Goal: Information Seeking & Learning: Learn about a topic

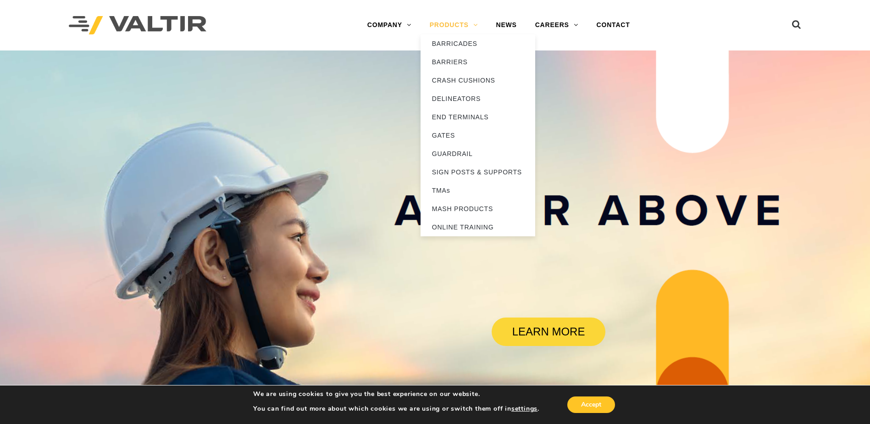
click at [461, 22] on link "PRODUCTS" at bounding box center [454, 25] width 67 height 18
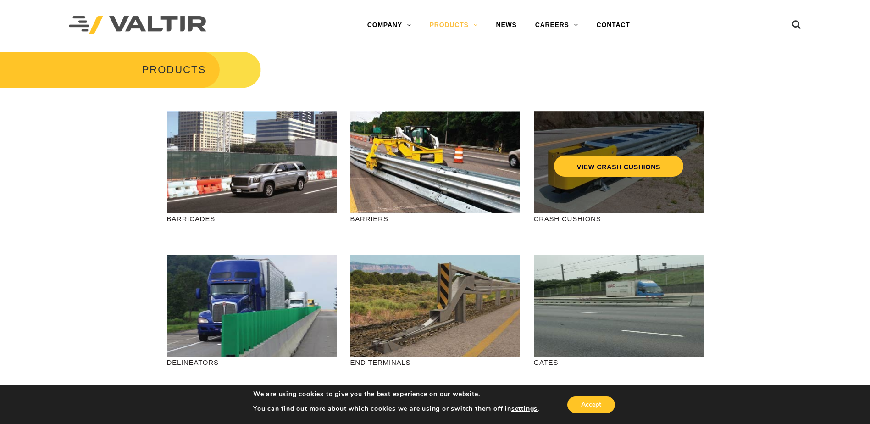
click at [600, 196] on div "VIEW CRASH CUSHIONS" at bounding box center [619, 162] width 170 height 102
click at [613, 169] on link "VIEW CRASH CUSHIONS" at bounding box center [618, 166] width 129 height 21
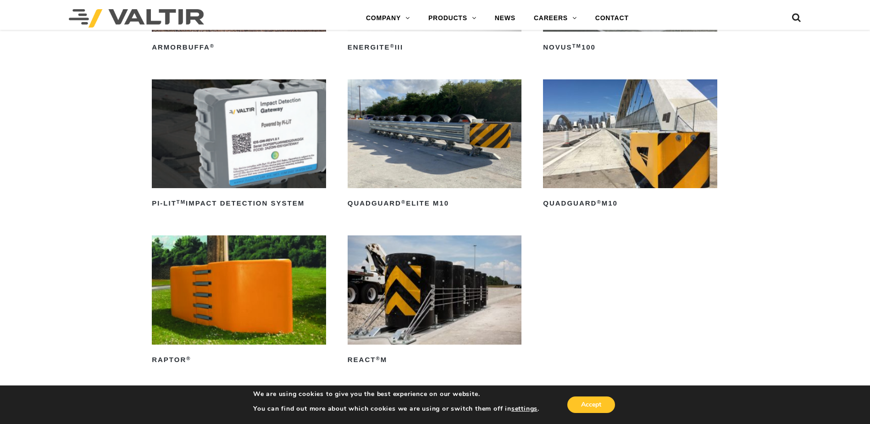
scroll to position [229, 0]
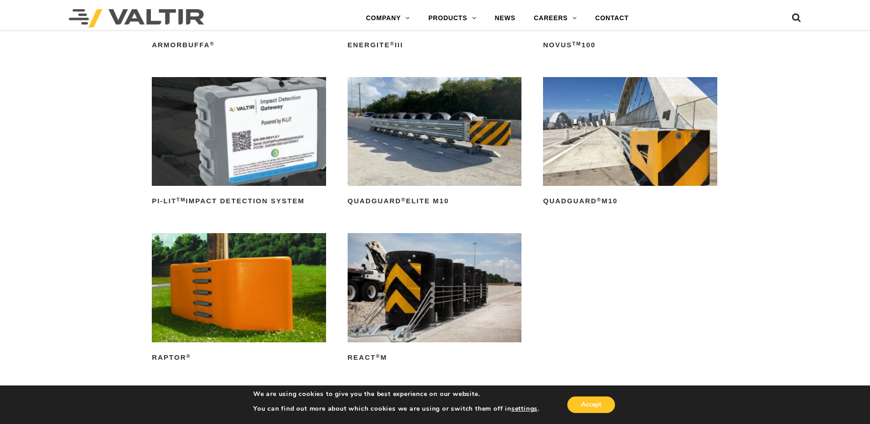
click at [489, 148] on img at bounding box center [435, 131] width 174 height 109
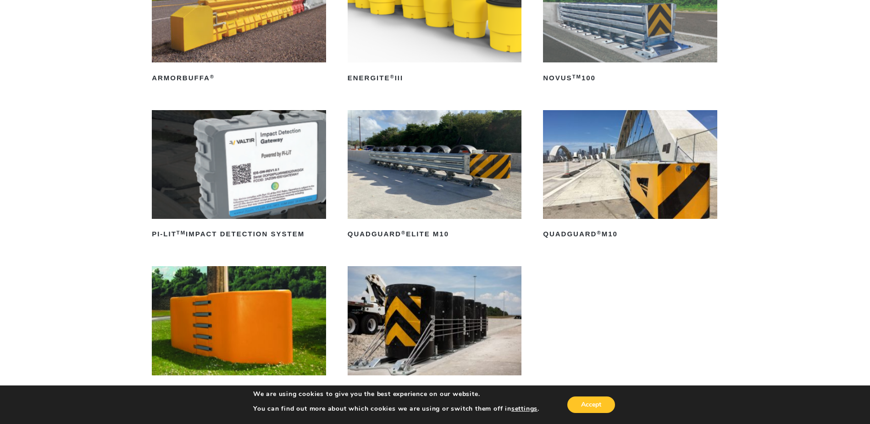
scroll to position [184, 0]
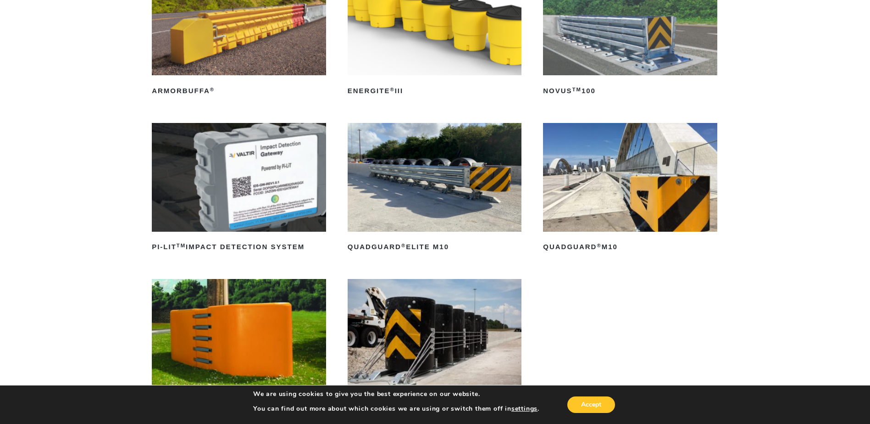
click at [633, 220] on img at bounding box center [630, 177] width 174 height 109
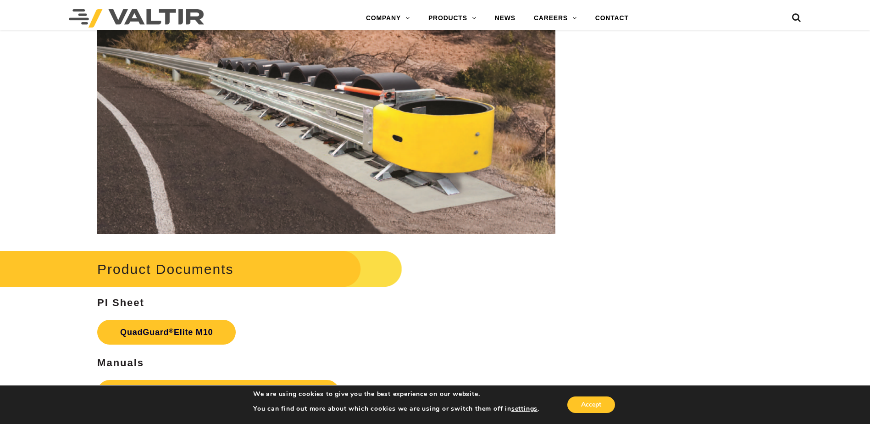
scroll to position [4772, 0]
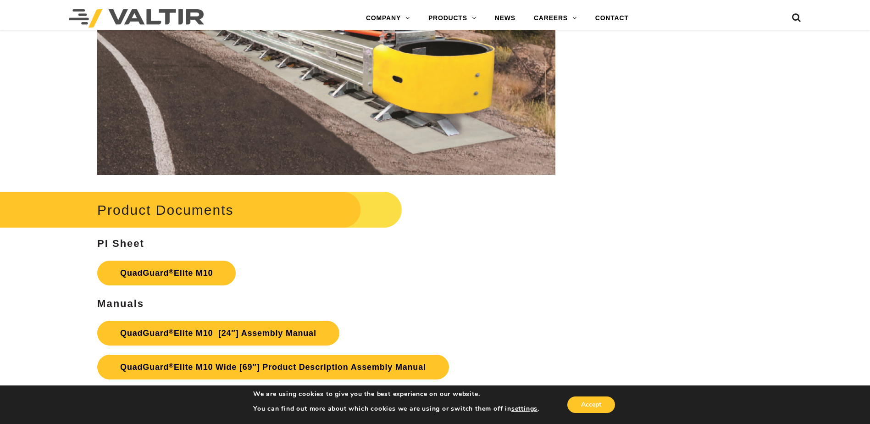
drag, startPoint x: 474, startPoint y: 306, endPoint x: 471, endPoint y: 301, distance: 6.2
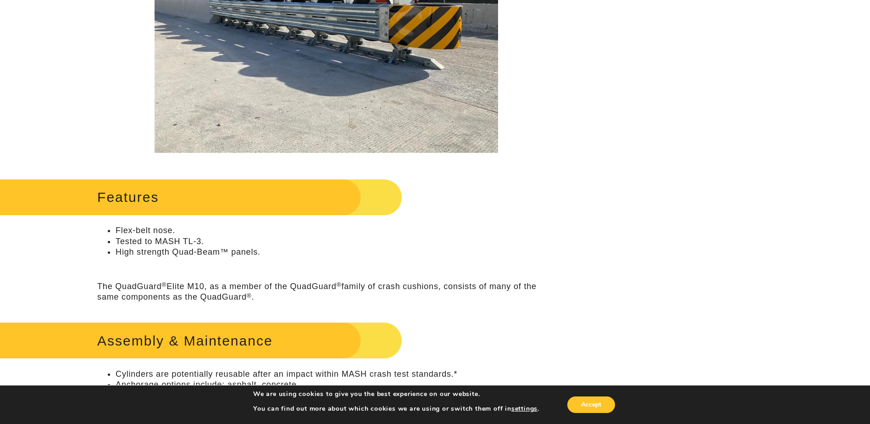
scroll to position [0, 0]
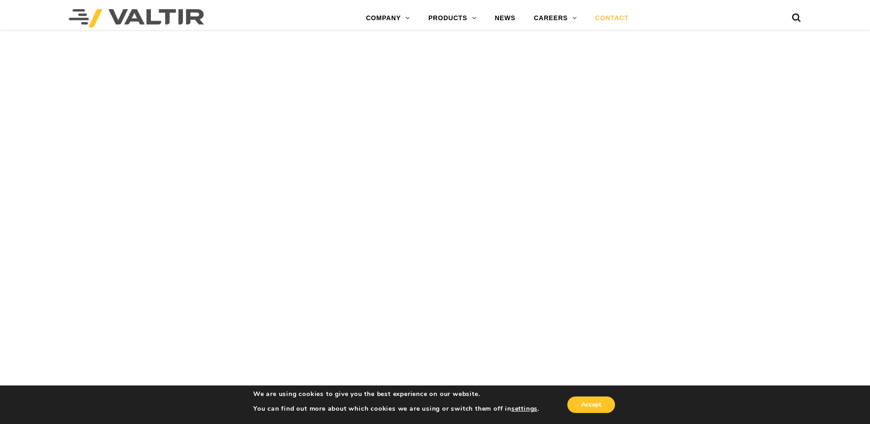
scroll to position [2395, 0]
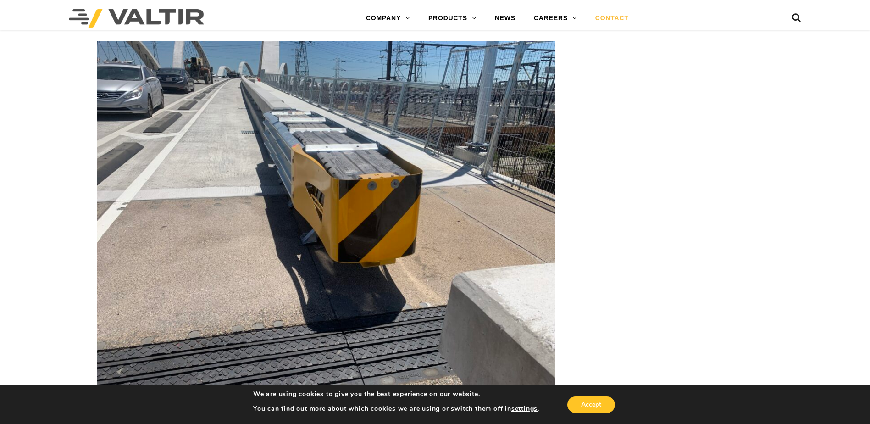
click at [626, 17] on link "CONTACT" at bounding box center [612, 18] width 52 height 18
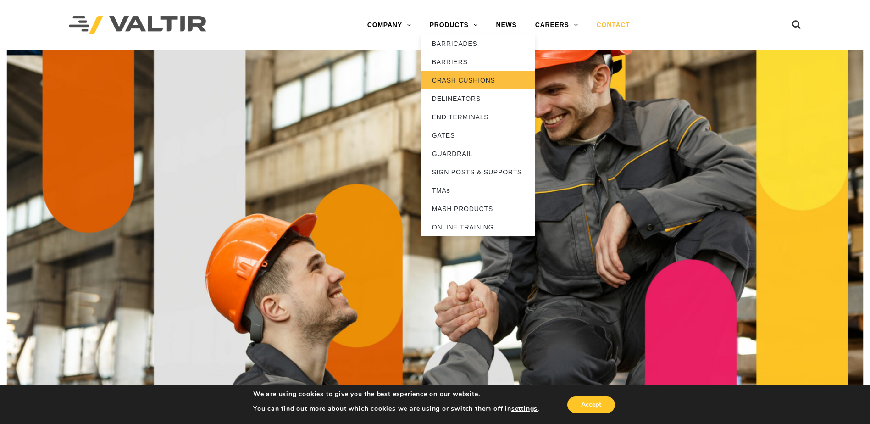
click at [478, 84] on link "CRASH CUSHIONS" at bounding box center [478, 80] width 115 height 18
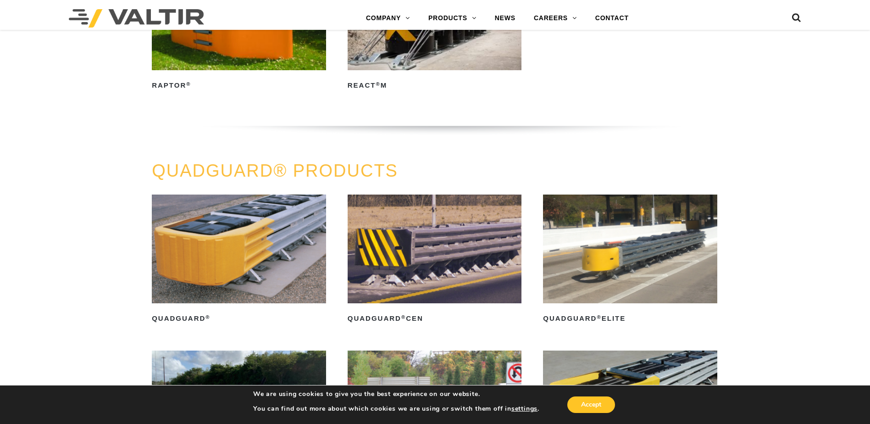
scroll to position [642, 0]
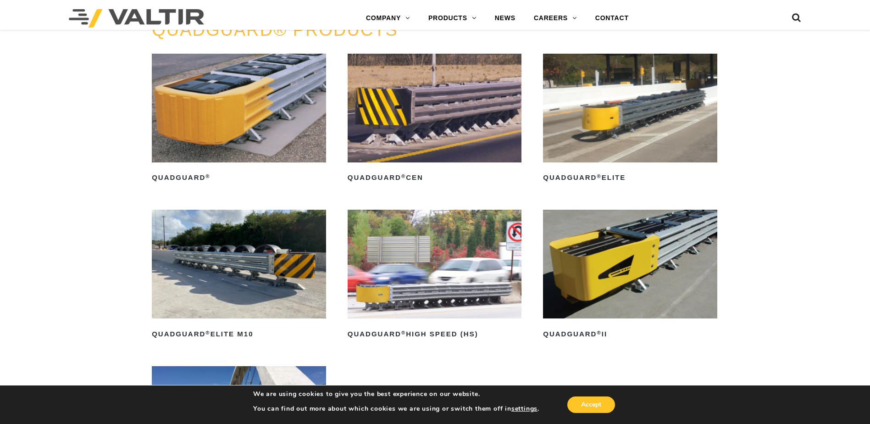
click at [618, 130] on img at bounding box center [630, 108] width 174 height 109
click at [231, 111] on img at bounding box center [239, 108] width 174 height 109
click at [425, 113] on img at bounding box center [435, 108] width 174 height 109
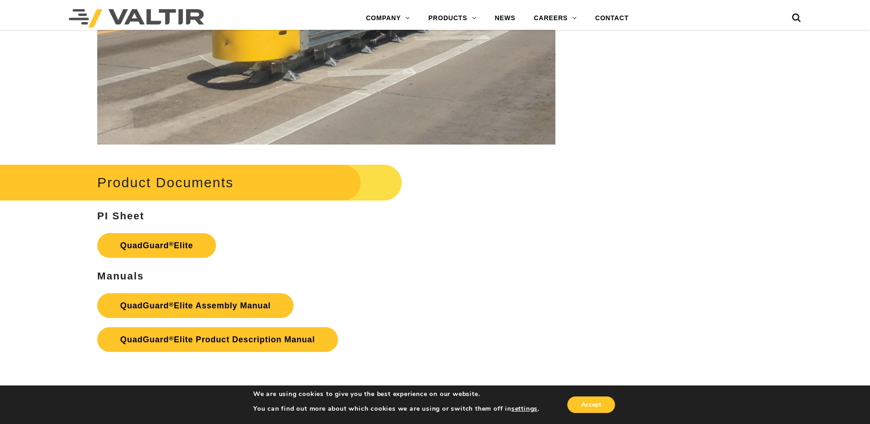
scroll to position [1560, 0]
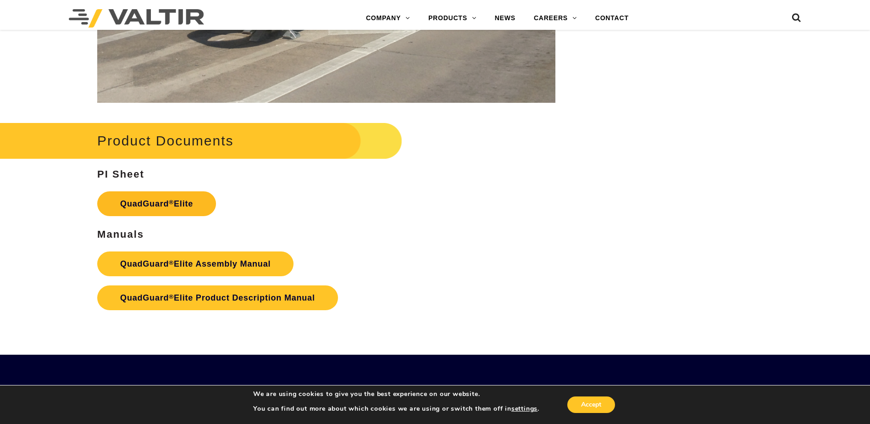
click at [189, 211] on link "QuadGuard ® Elite" at bounding box center [156, 203] width 119 height 25
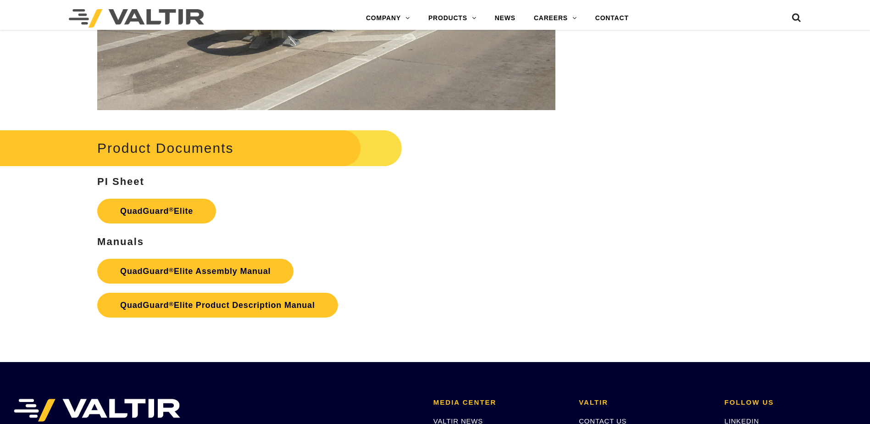
scroll to position [1560, 0]
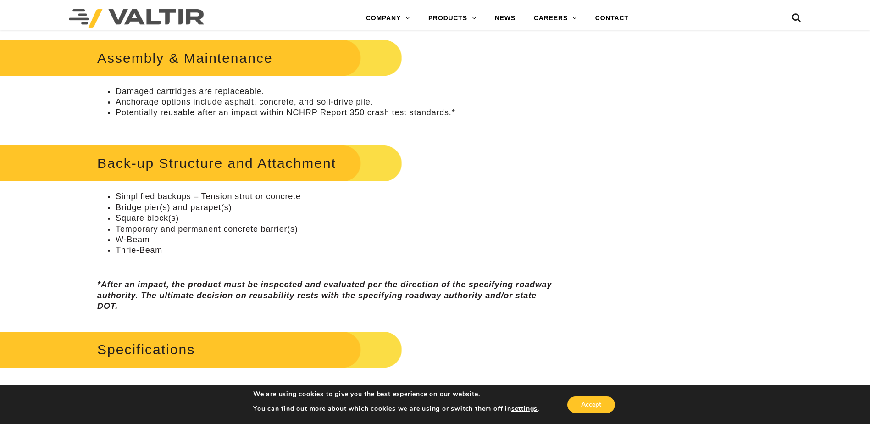
scroll to position [551, 0]
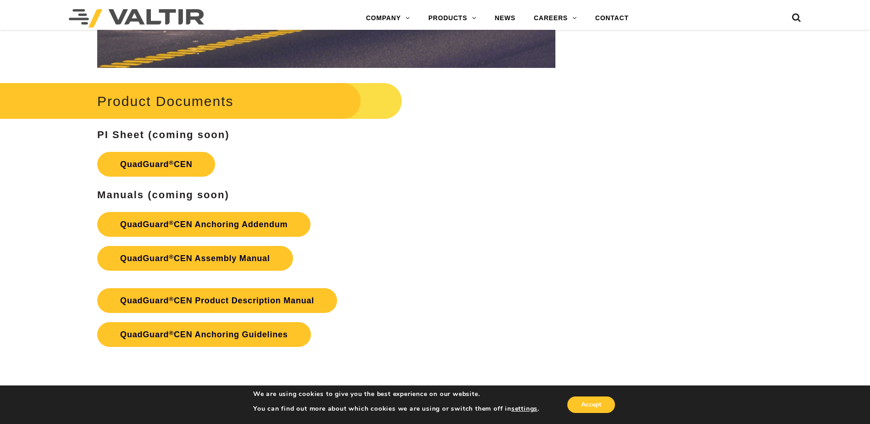
scroll to position [1468, 0]
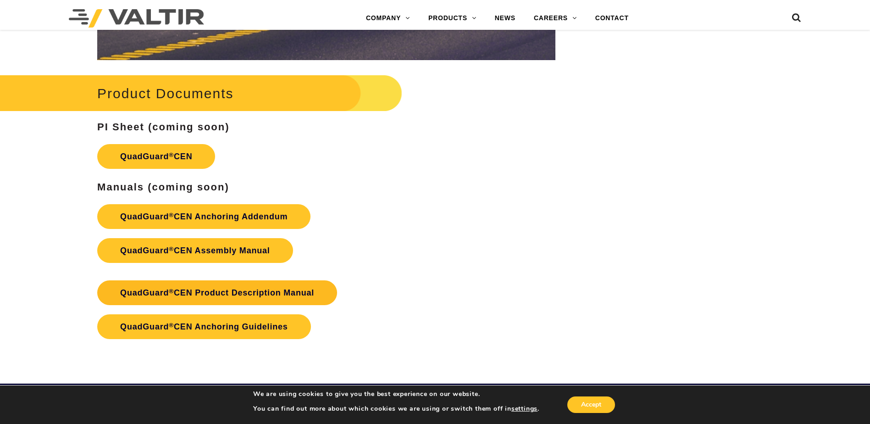
click at [290, 297] on link "QuadGuard ® CEN Product Description Manual" at bounding box center [217, 292] width 240 height 25
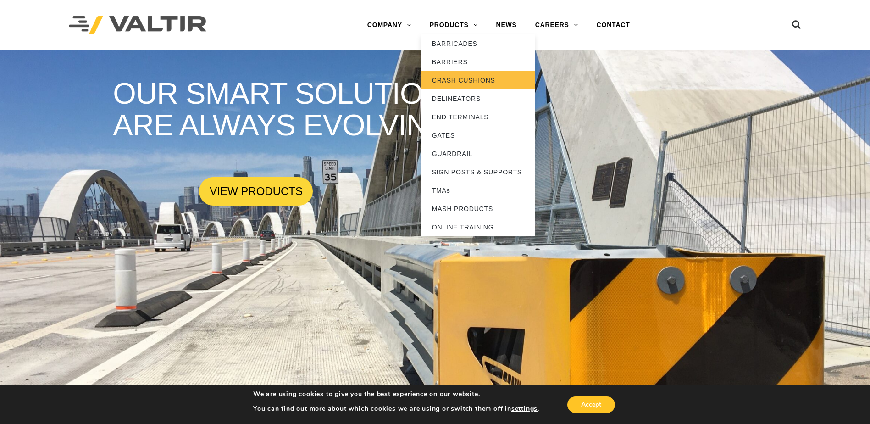
click at [464, 78] on link "CRASH CUSHIONS" at bounding box center [478, 80] width 115 height 18
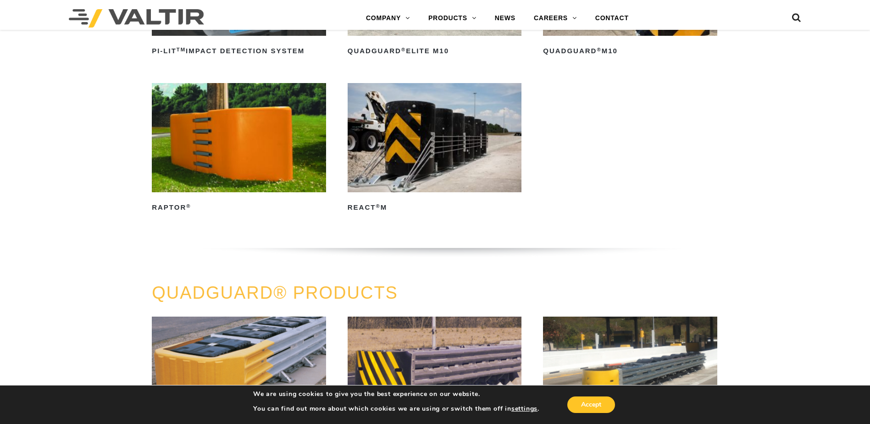
scroll to position [596, 0]
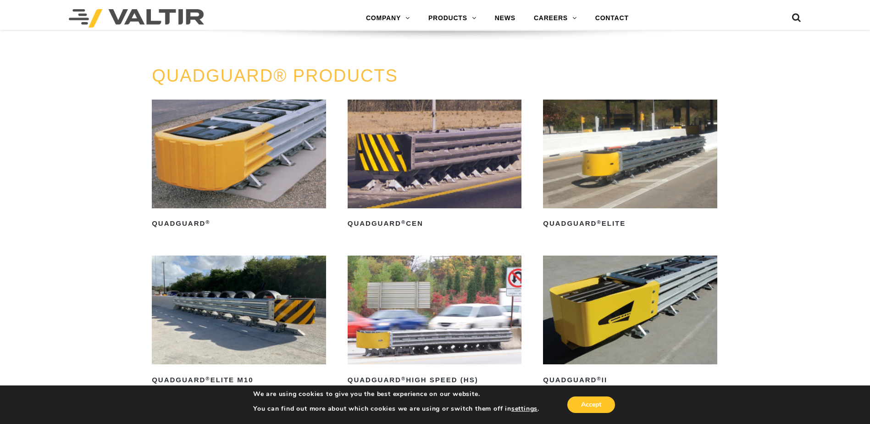
click at [264, 190] on img at bounding box center [239, 154] width 174 height 109
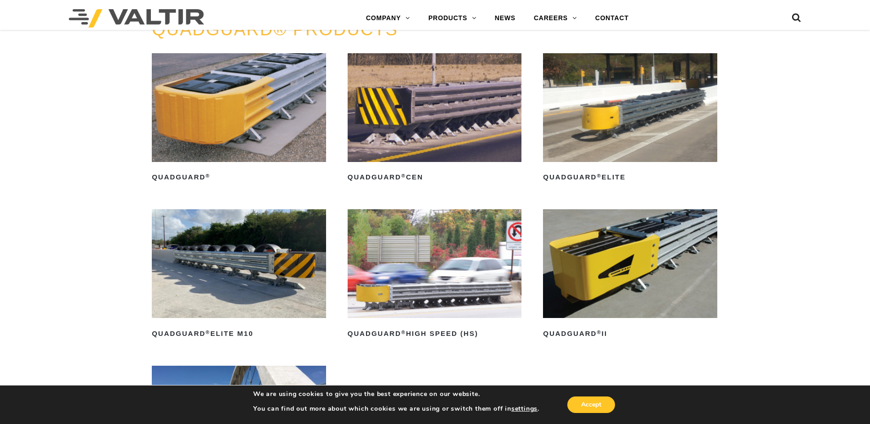
scroll to position [642, 0]
click at [626, 117] on img at bounding box center [630, 108] width 174 height 109
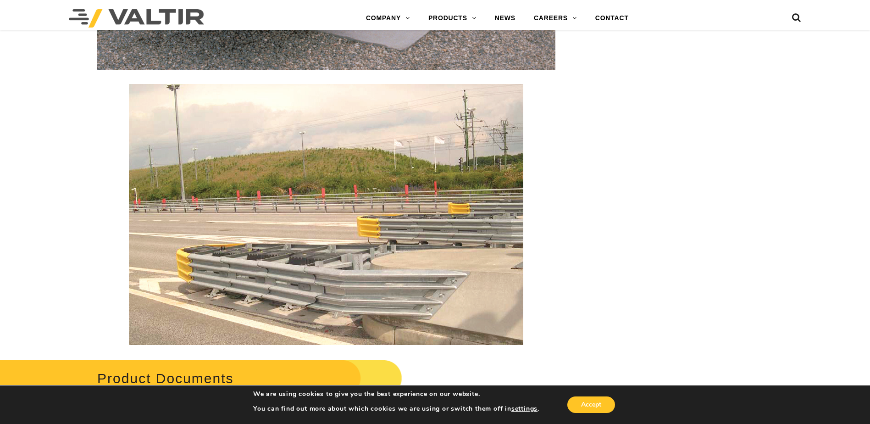
scroll to position [1789, 0]
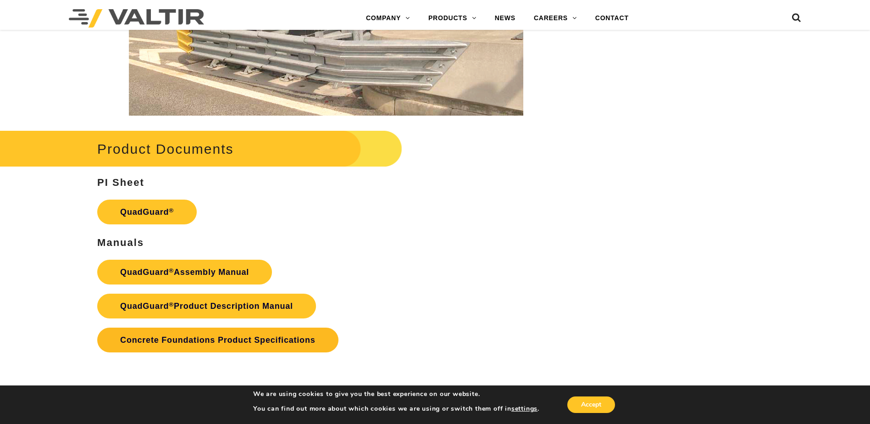
click at [267, 334] on link "Concrete Foundations Product Specifications" at bounding box center [217, 340] width 241 height 25
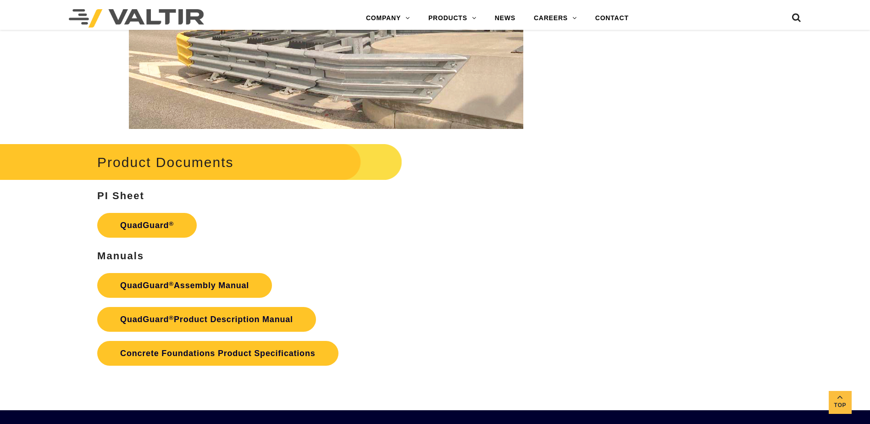
scroll to position [1789, 0]
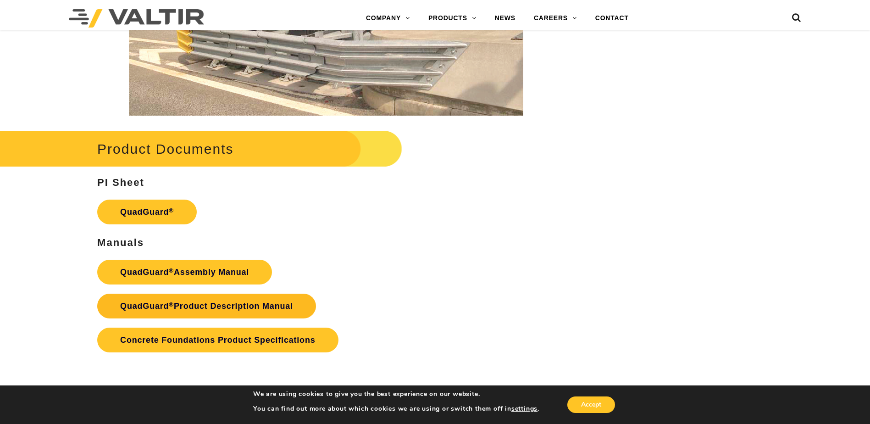
click at [272, 306] on link "QuadGuard ® Product Description Manual" at bounding box center [206, 306] width 219 height 25
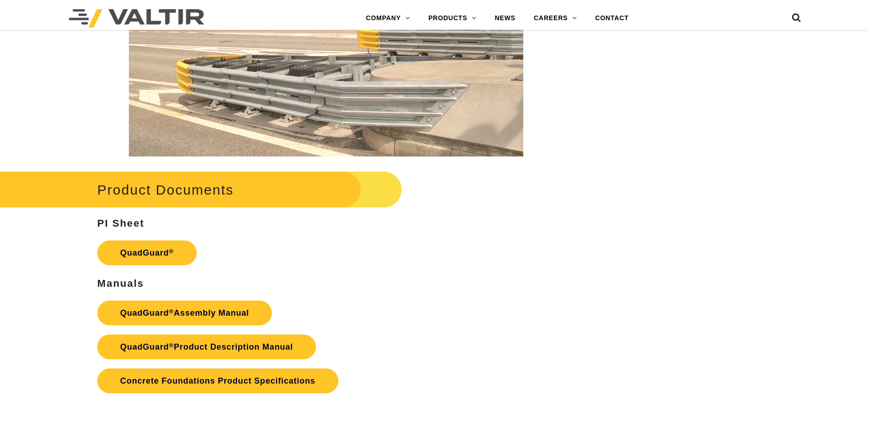
scroll to position [1789, 0]
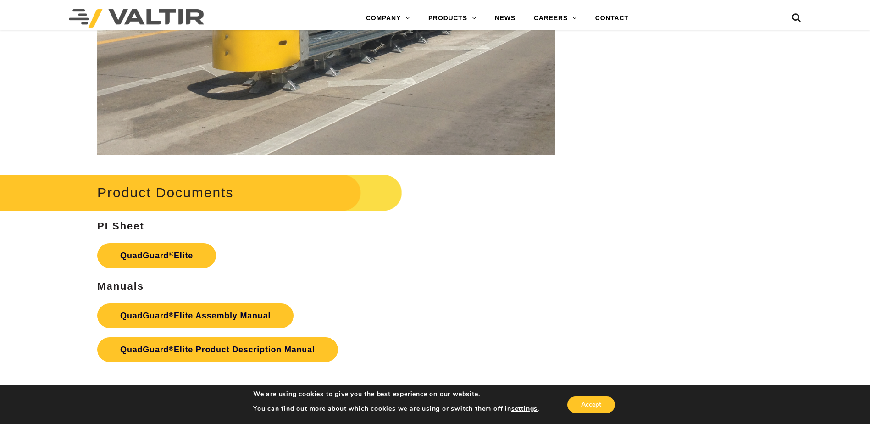
scroll to position [1560, 0]
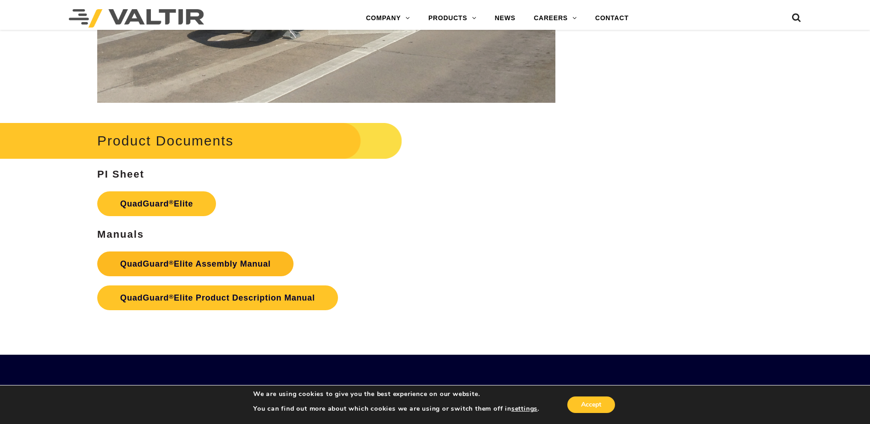
click at [228, 263] on link "QuadGuard ® Elite Assembly Manual" at bounding box center [195, 263] width 196 height 25
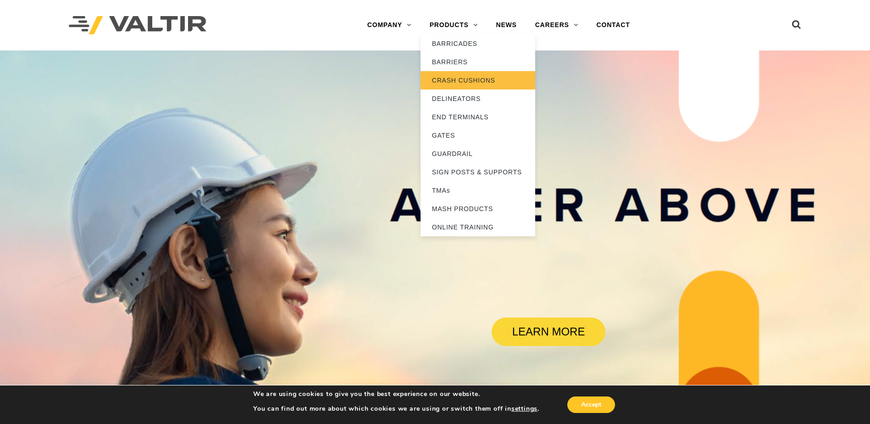
click at [462, 80] on link "CRASH CUSHIONS" at bounding box center [478, 80] width 115 height 18
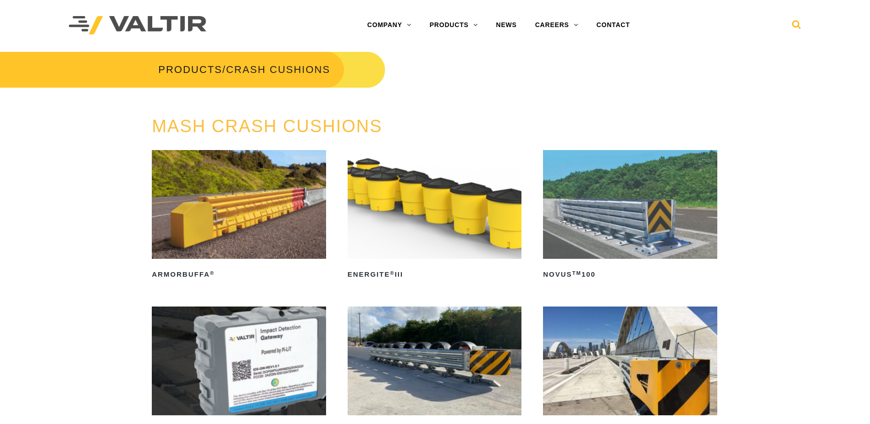
click at [799, 23] on icon at bounding box center [796, 27] width 9 height 14
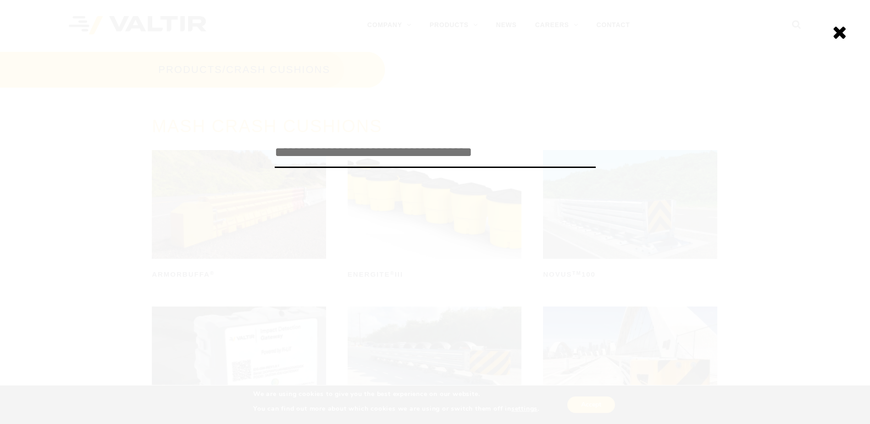
click at [409, 156] on input "search" at bounding box center [435, 153] width 321 height 30
type input "*******"
click input "******" at bounding box center [0, 0] width 0 height 0
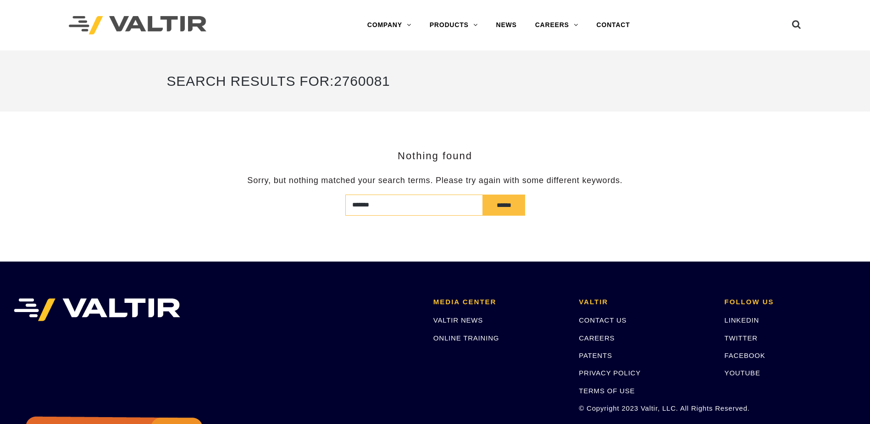
click at [390, 207] on input "*******" at bounding box center [414, 205] width 138 height 21
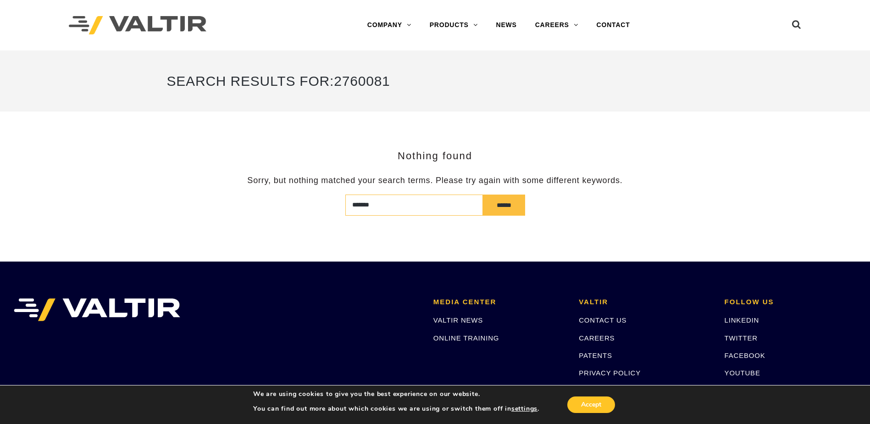
click at [389, 207] on input "*******" at bounding box center [414, 205] width 138 height 21
type input "**********"
click at [483, 195] on input "******" at bounding box center [504, 205] width 42 height 21
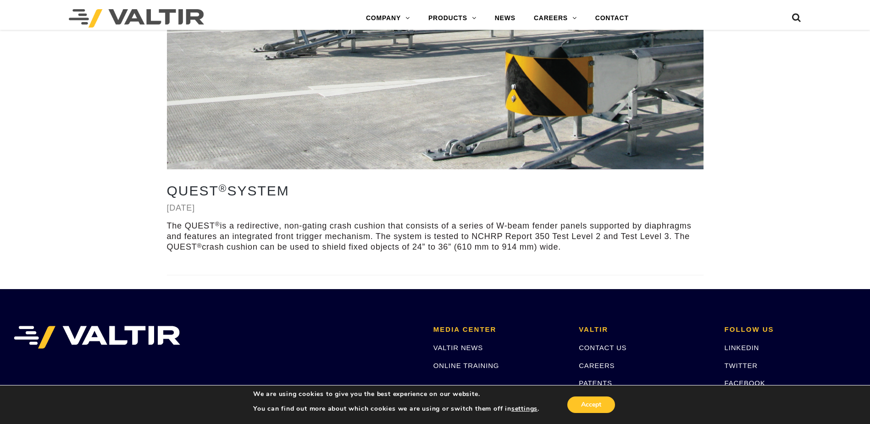
scroll to position [551, 0]
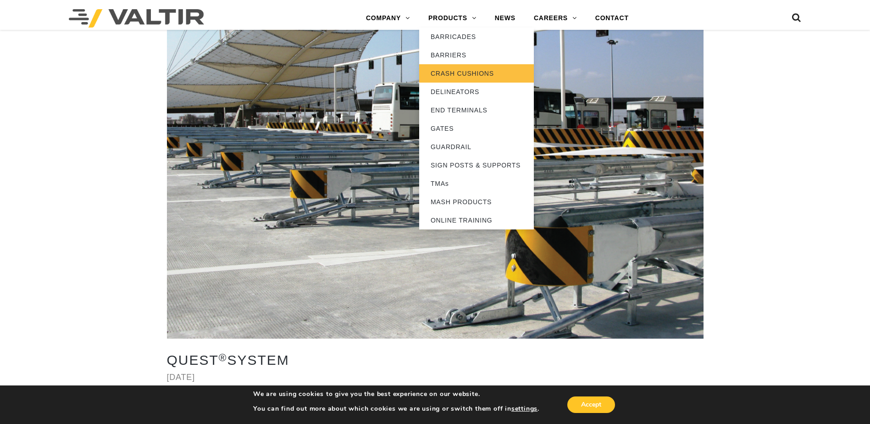
click at [465, 70] on link "CRASH CUSHIONS" at bounding box center [476, 73] width 115 height 18
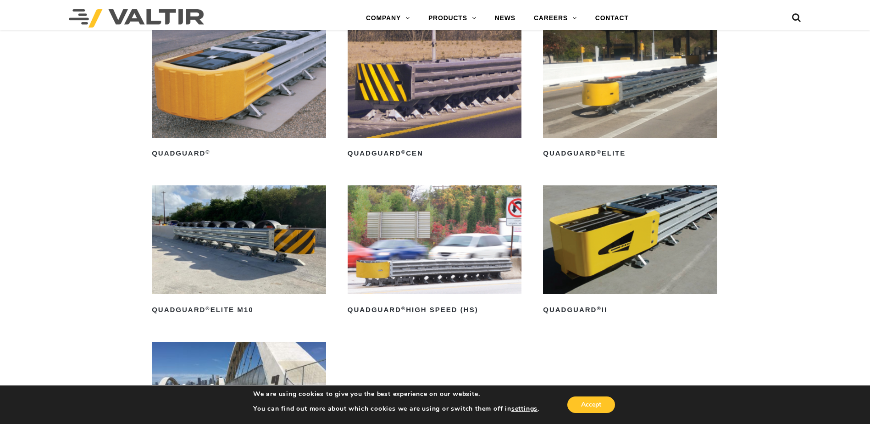
scroll to position [688, 0]
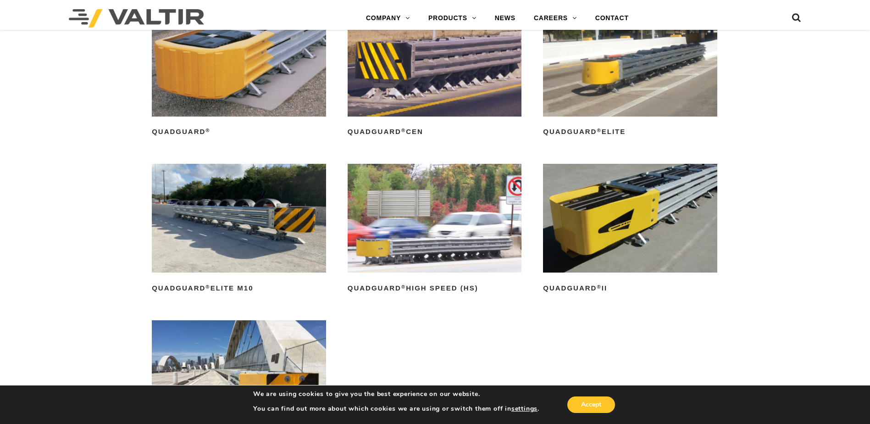
click at [482, 239] on img at bounding box center [435, 218] width 174 height 109
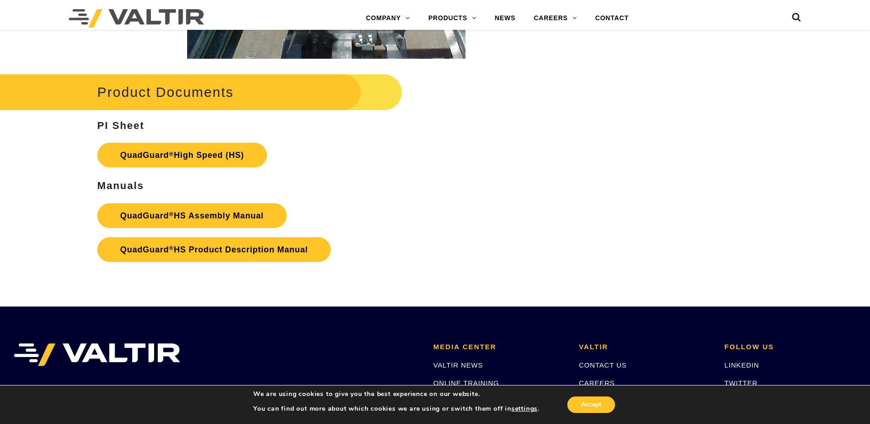
scroll to position [1743, 0]
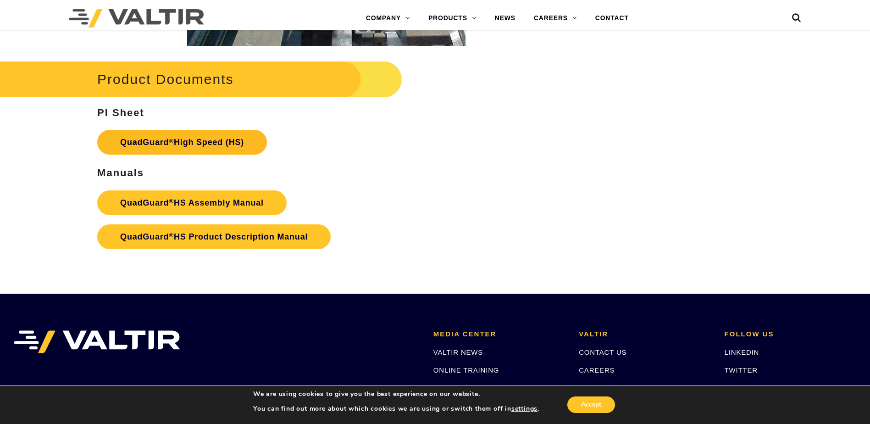
click at [233, 136] on link "QuadGuard ® High Speed (HS)" at bounding box center [182, 142] width 170 height 25
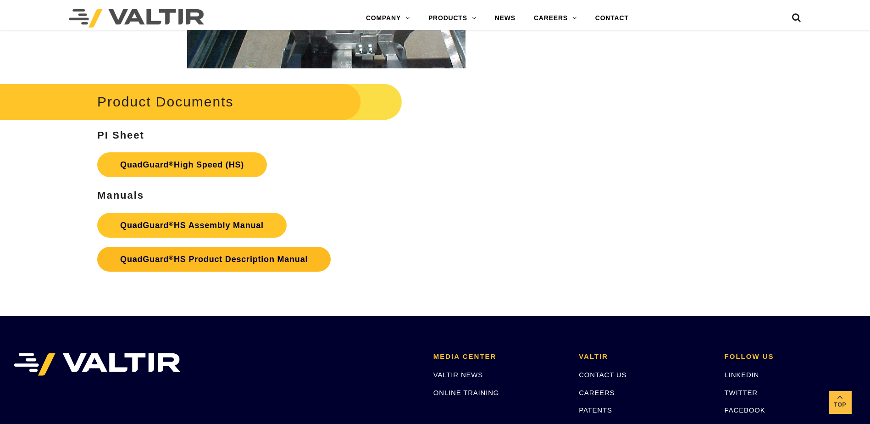
scroll to position [1748, 0]
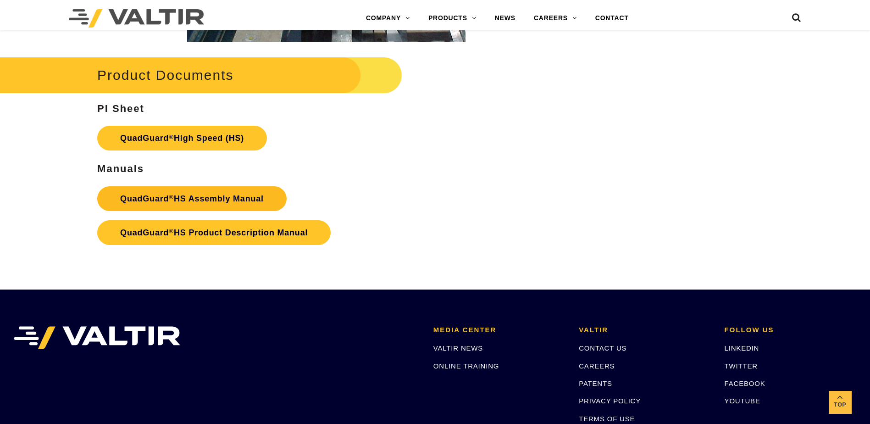
click at [218, 198] on link "QuadGuard ® HS Assembly Manual" at bounding box center [191, 198] width 189 height 25
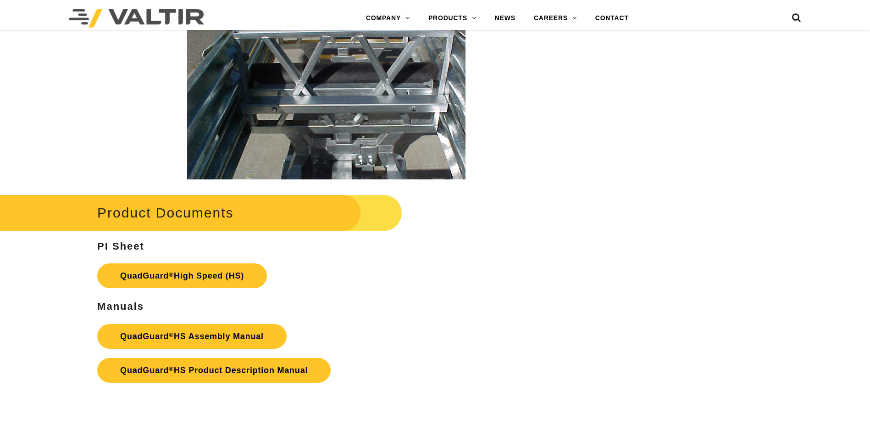
scroll to position [1748, 0]
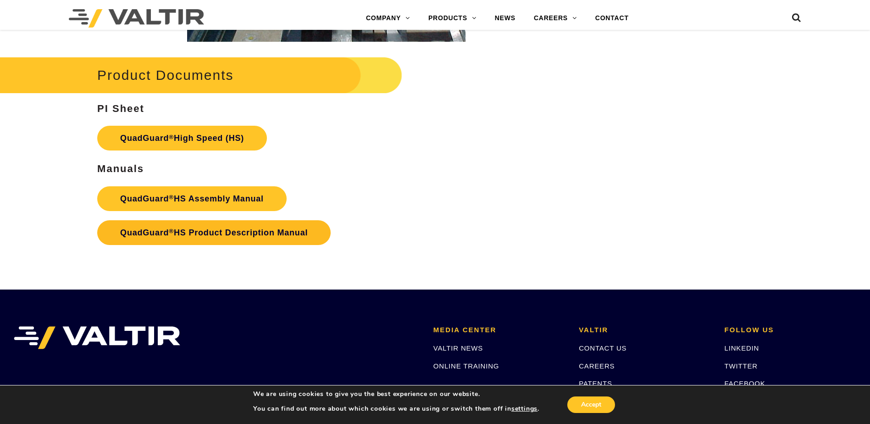
click at [218, 235] on link "QuadGuard ® HS Product Description Manual" at bounding box center [214, 232] width 234 height 25
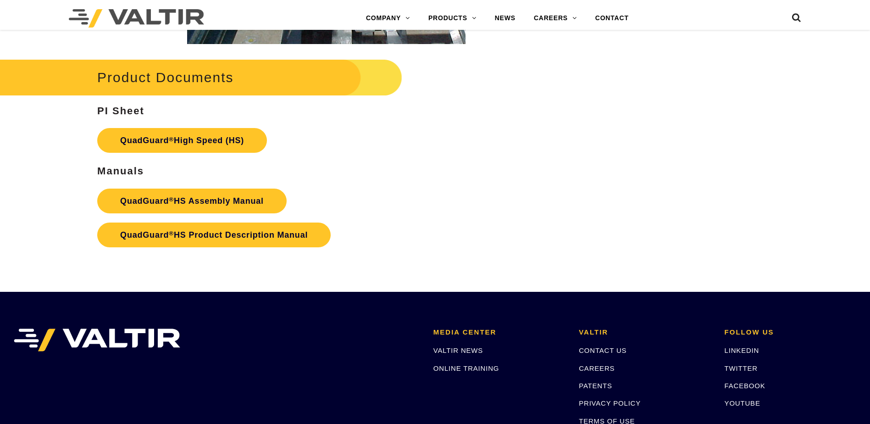
scroll to position [1748, 0]
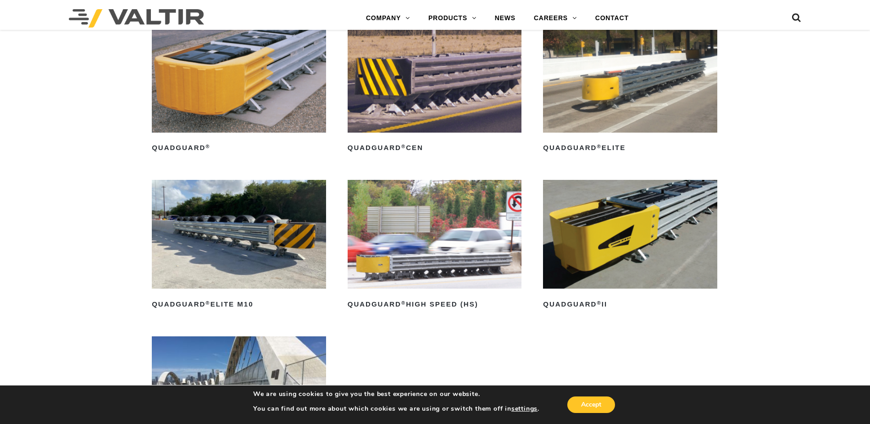
scroll to position [688, 0]
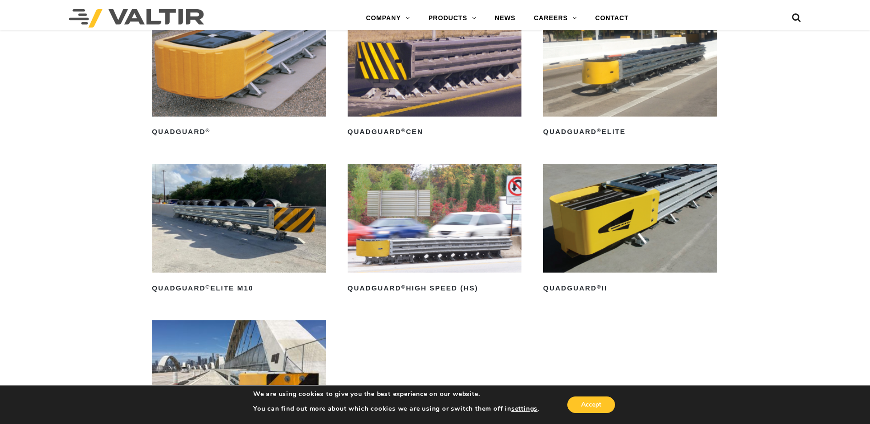
click at [215, 82] on img at bounding box center [239, 62] width 174 height 109
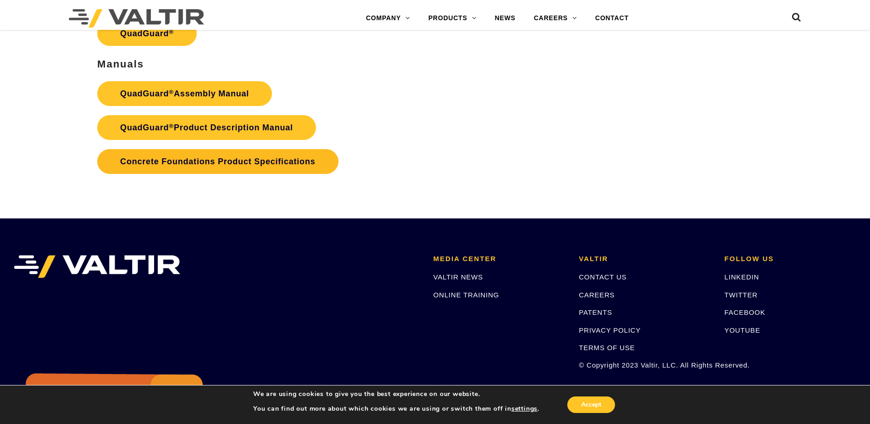
scroll to position [1946, 0]
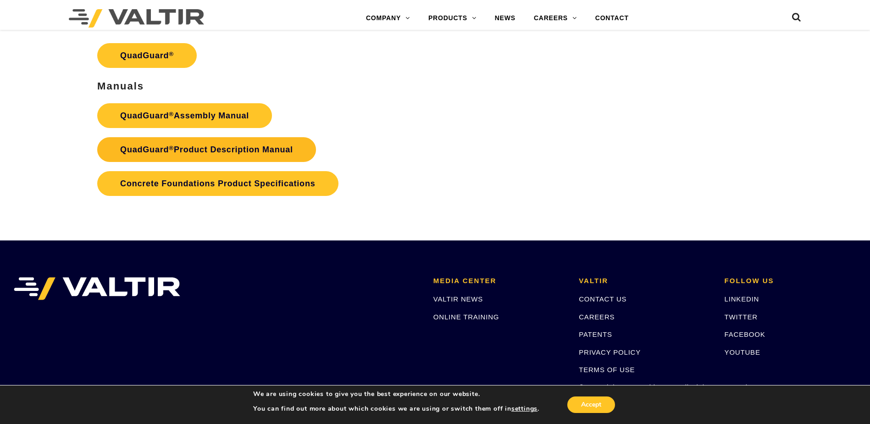
click at [244, 148] on link "QuadGuard ® Product Description Manual" at bounding box center [206, 149] width 219 height 25
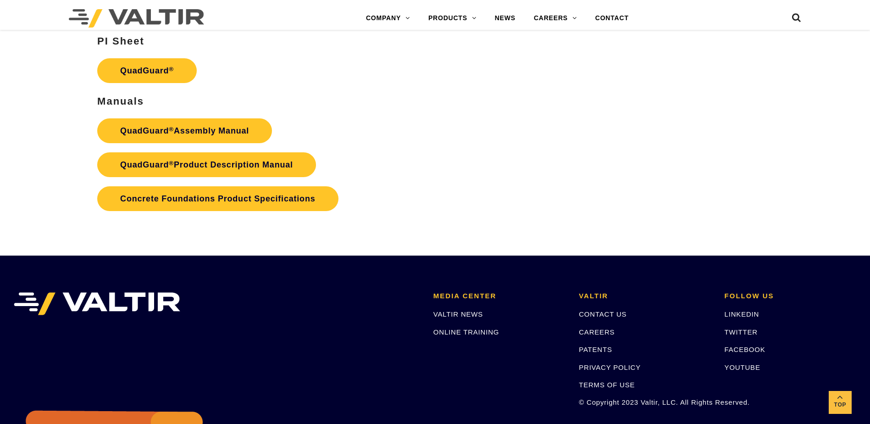
scroll to position [1932, 0]
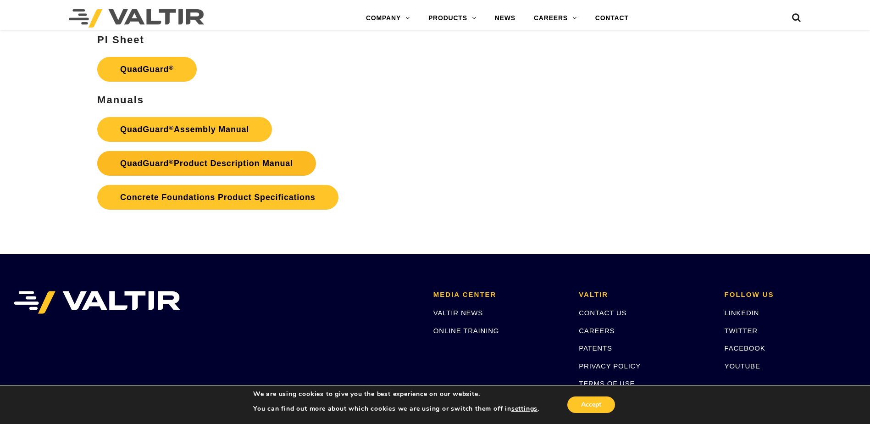
click at [221, 162] on link "QuadGuard ® Product Description Manual" at bounding box center [206, 163] width 219 height 25
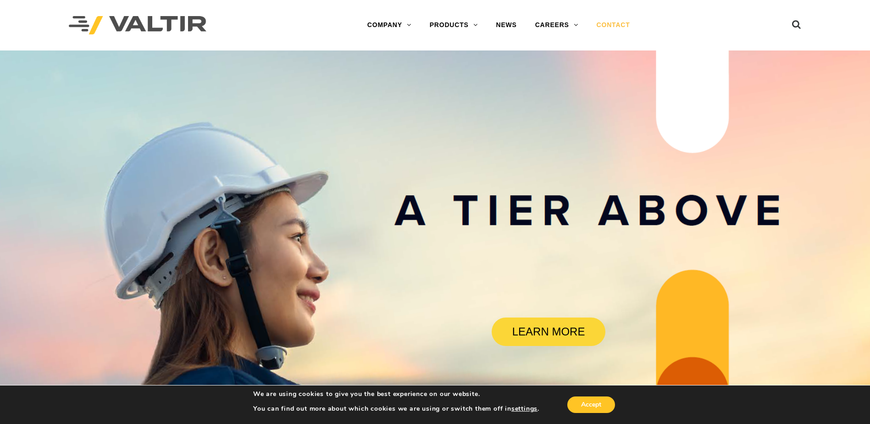
click at [609, 23] on link "CONTACT" at bounding box center [614, 25] width 52 height 18
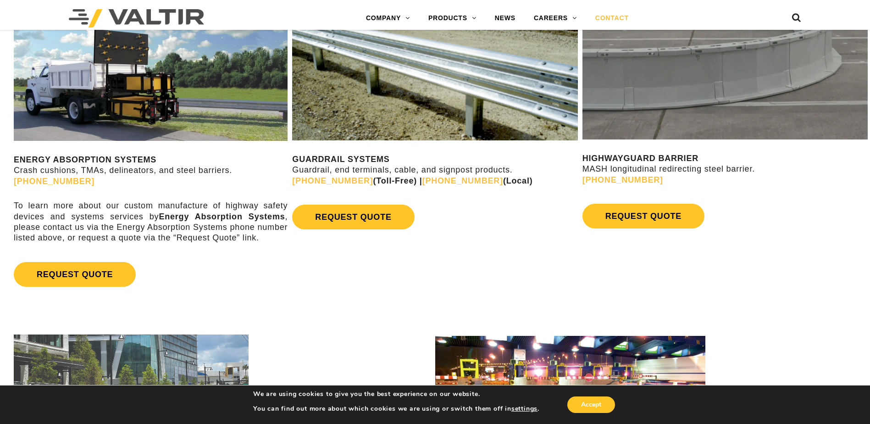
scroll to position [551, 0]
